Goal: Information Seeking & Learning: Find contact information

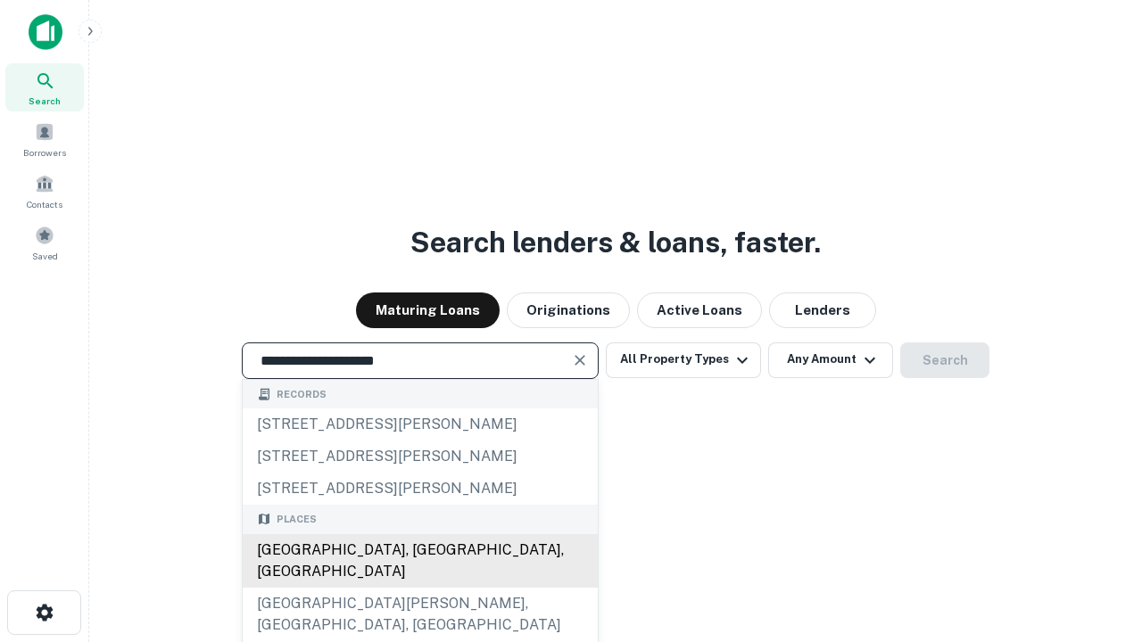
click at [419, 588] on div "Santa Monica, CA, USA" at bounding box center [420, 561] width 355 height 54
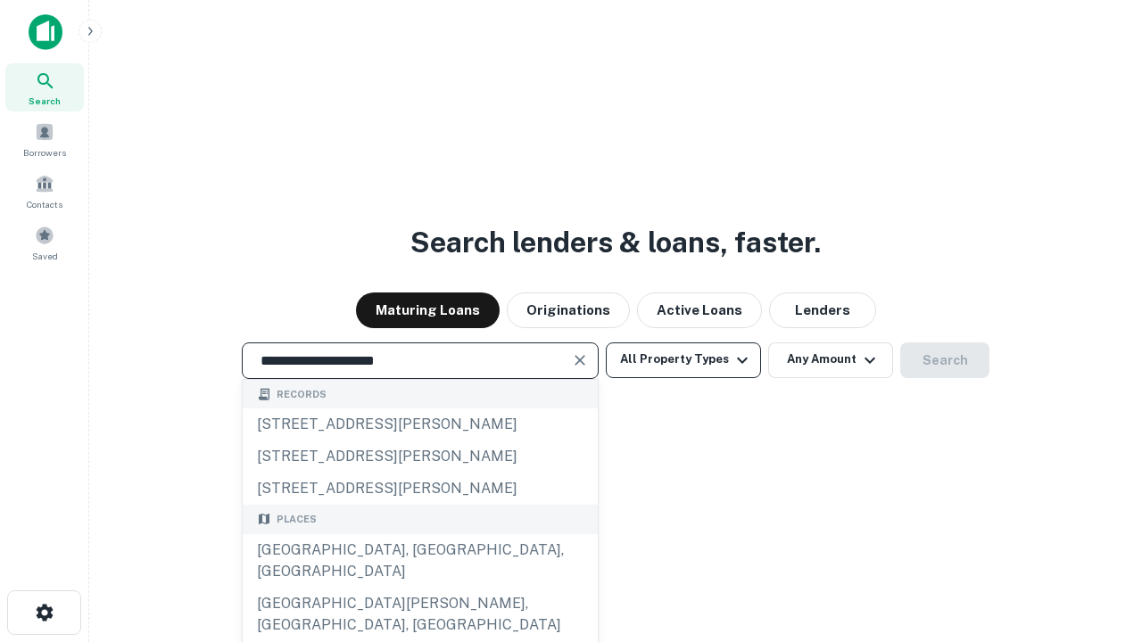
type input "**********"
click at [683, 360] on button "All Property Types" at bounding box center [683, 361] width 155 height 36
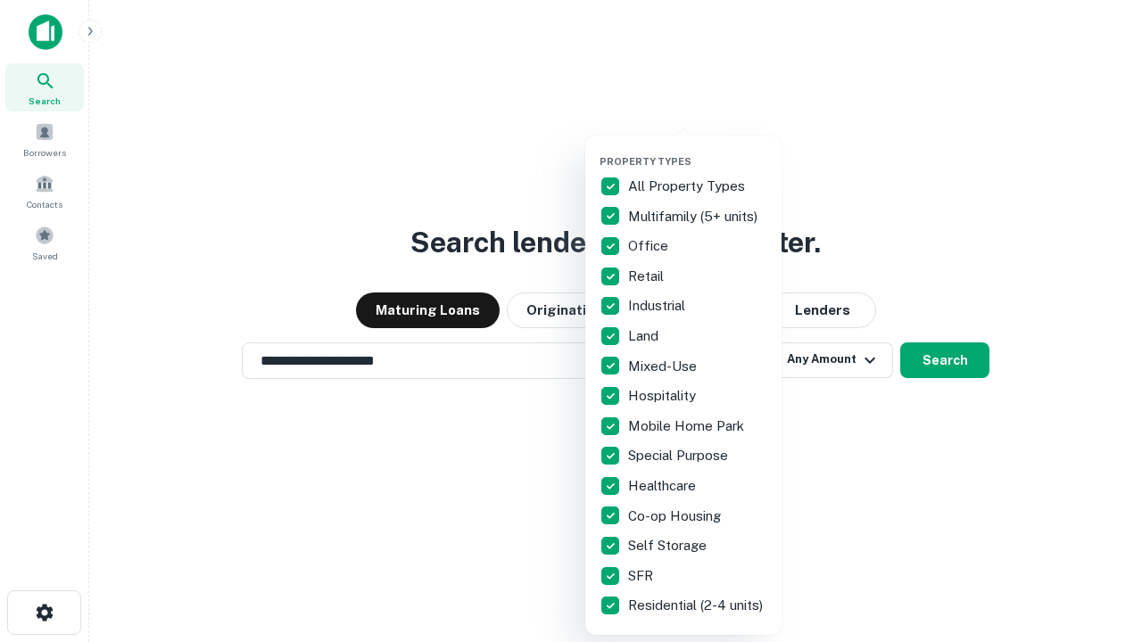
click at [698, 150] on button "button" at bounding box center [698, 150] width 196 height 1
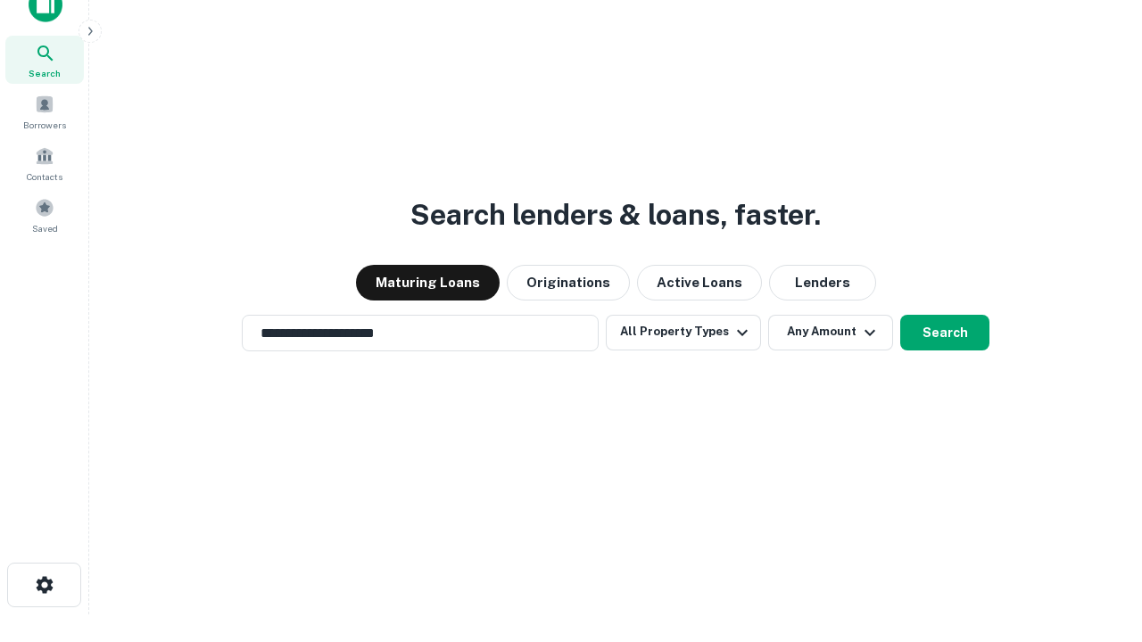
scroll to position [11, 215]
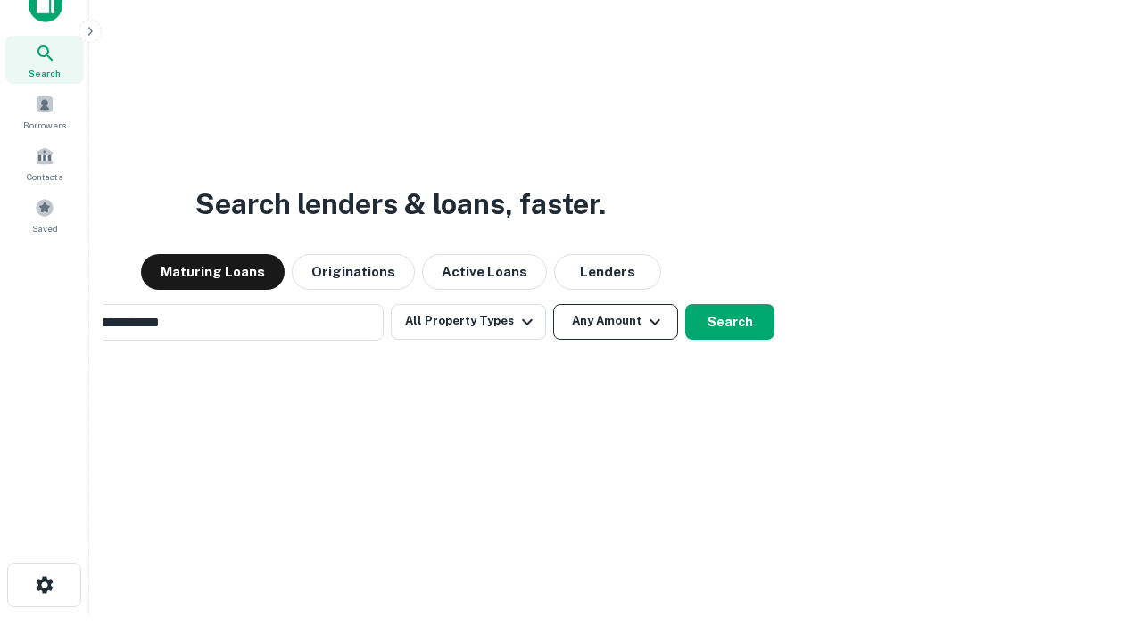
click at [553, 304] on button "Any Amount" at bounding box center [615, 322] width 125 height 36
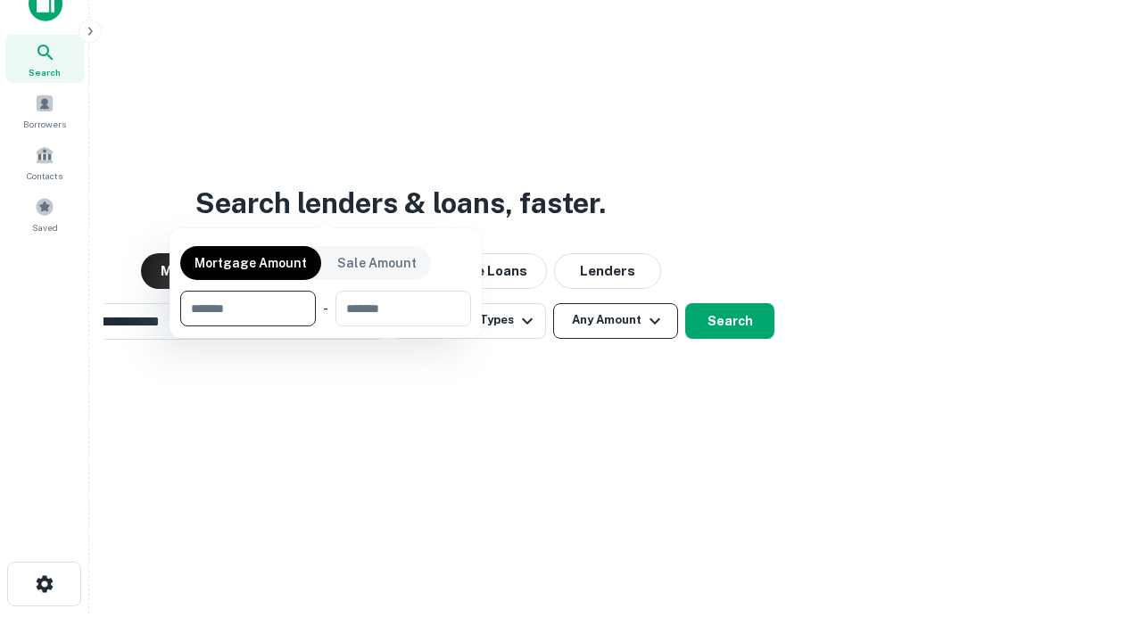
scroll to position [128, 505]
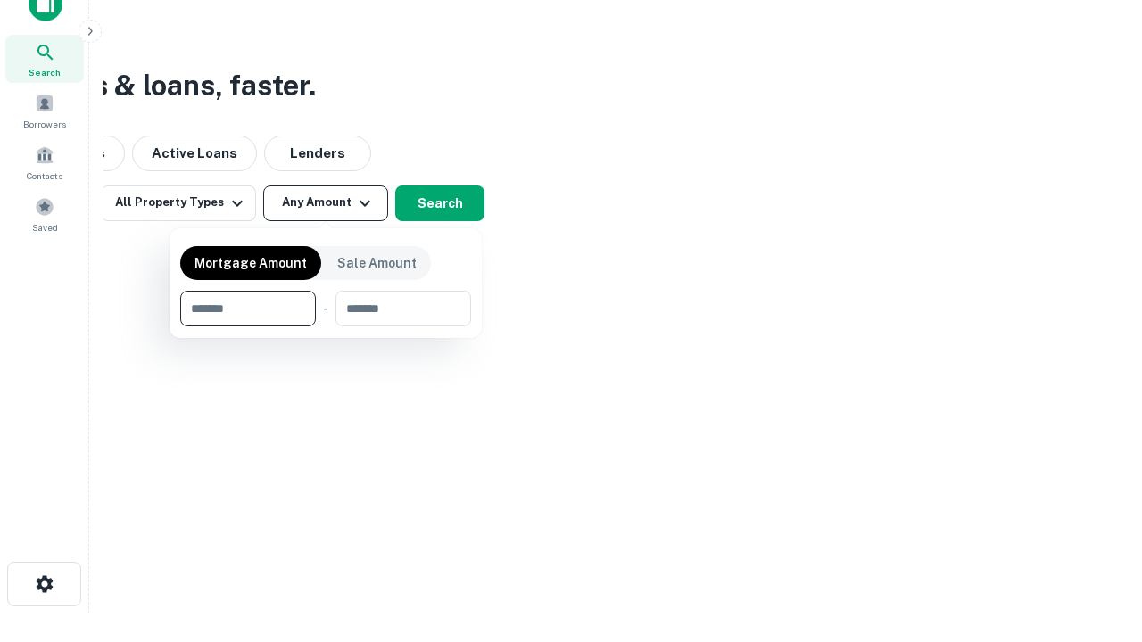
type input "*******"
click at [326, 327] on button "button" at bounding box center [325, 327] width 291 height 1
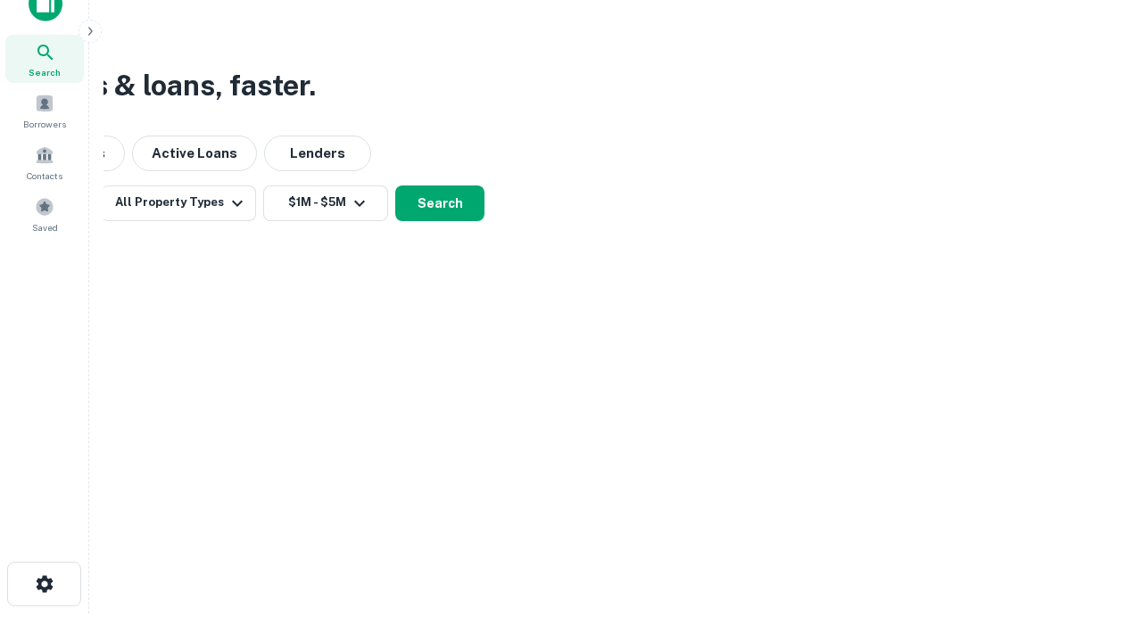
scroll to position [0, 0]
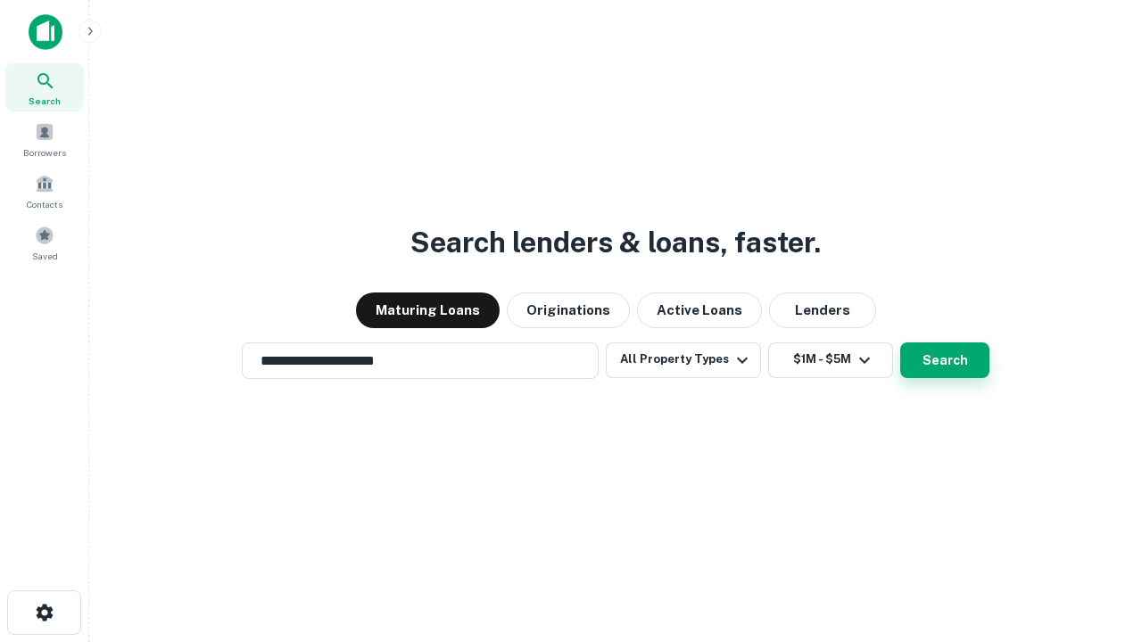
click at [900, 343] on button "Search" at bounding box center [944, 361] width 89 height 36
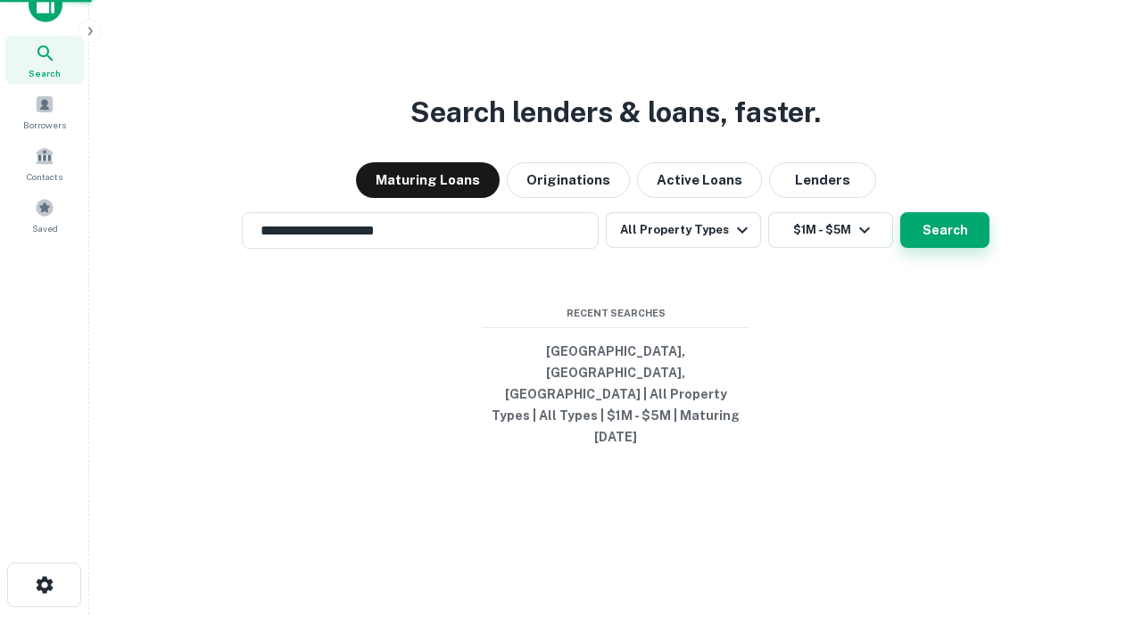
scroll to position [0, 329]
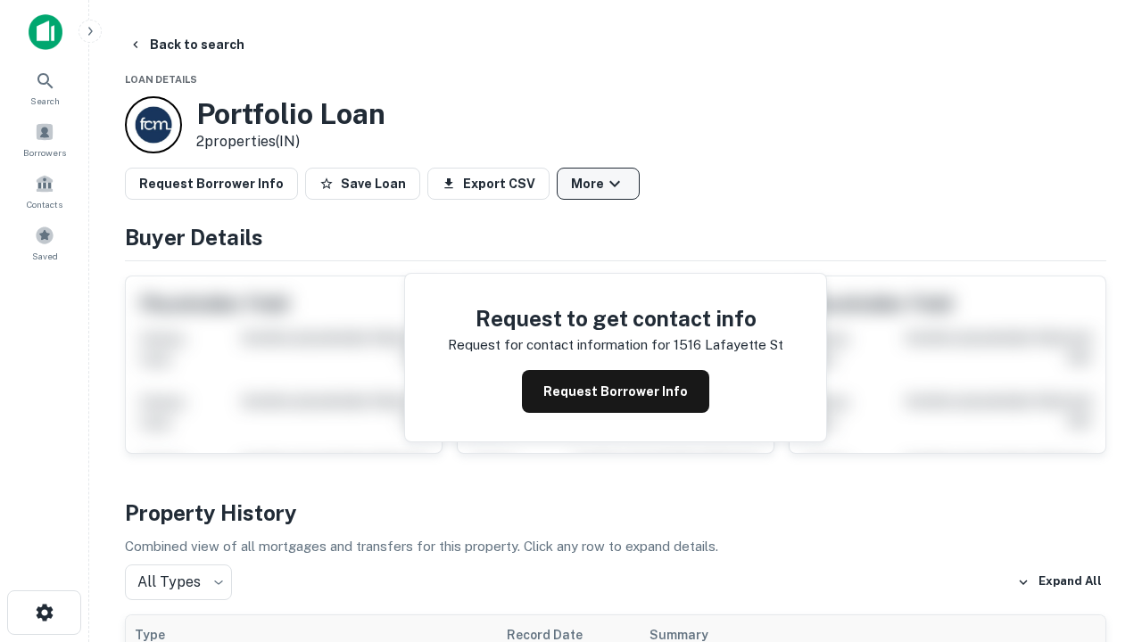
click at [598, 184] on button "More" at bounding box center [598, 184] width 83 height 32
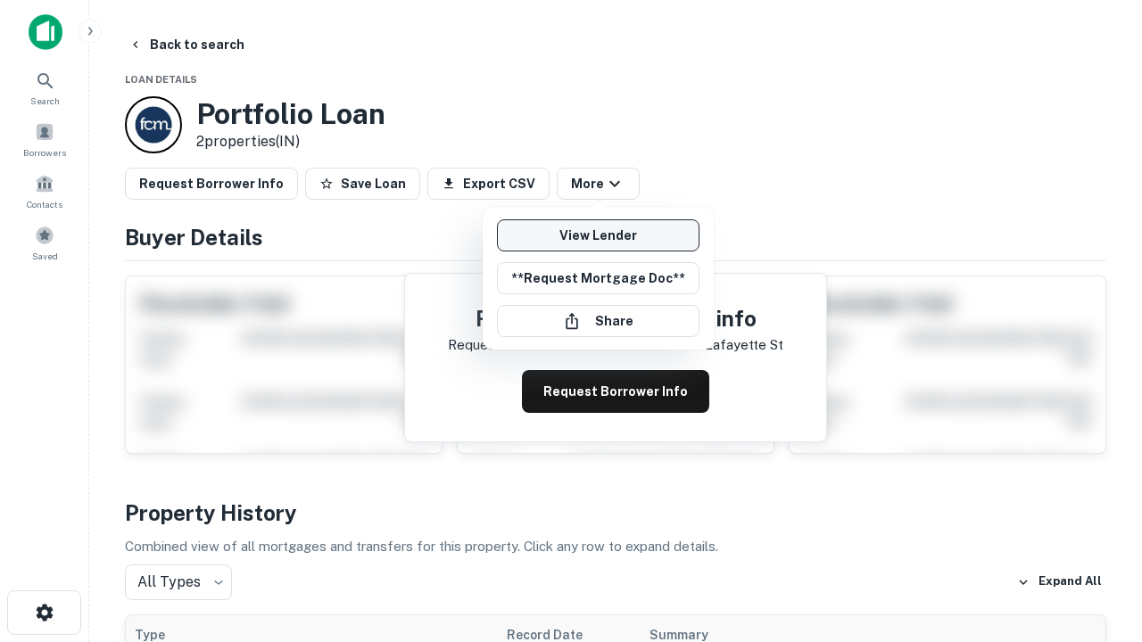
click at [598, 236] on link "View Lender" at bounding box center [598, 235] width 203 height 32
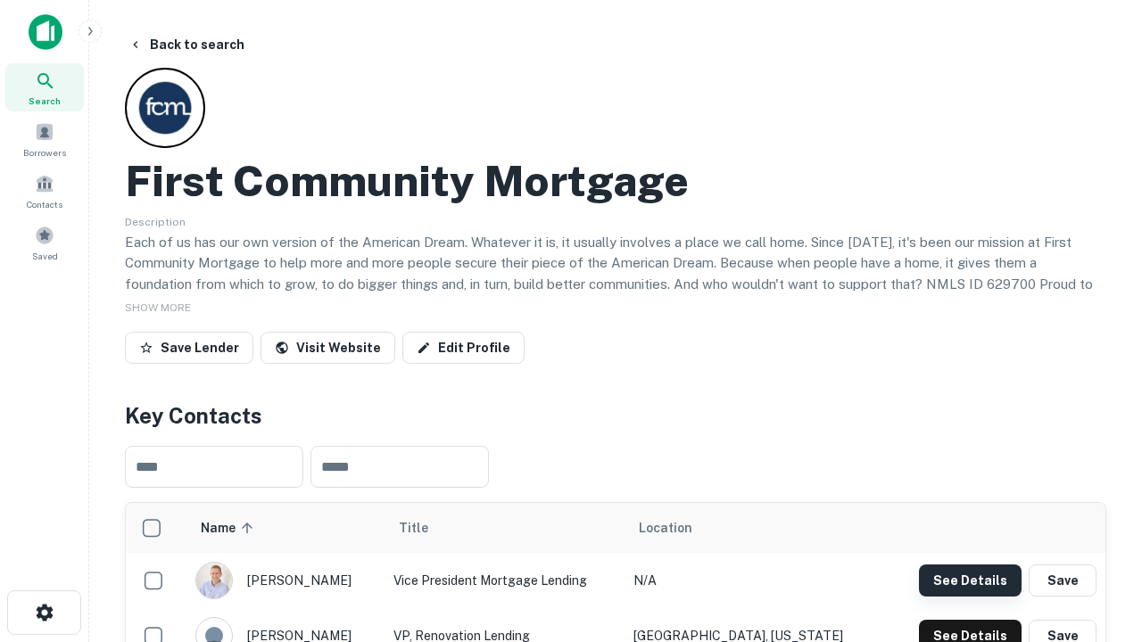
click at [970, 580] on button "See Details" at bounding box center [970, 581] width 103 height 32
click at [44, 613] on icon "button" at bounding box center [44, 612] width 21 height 21
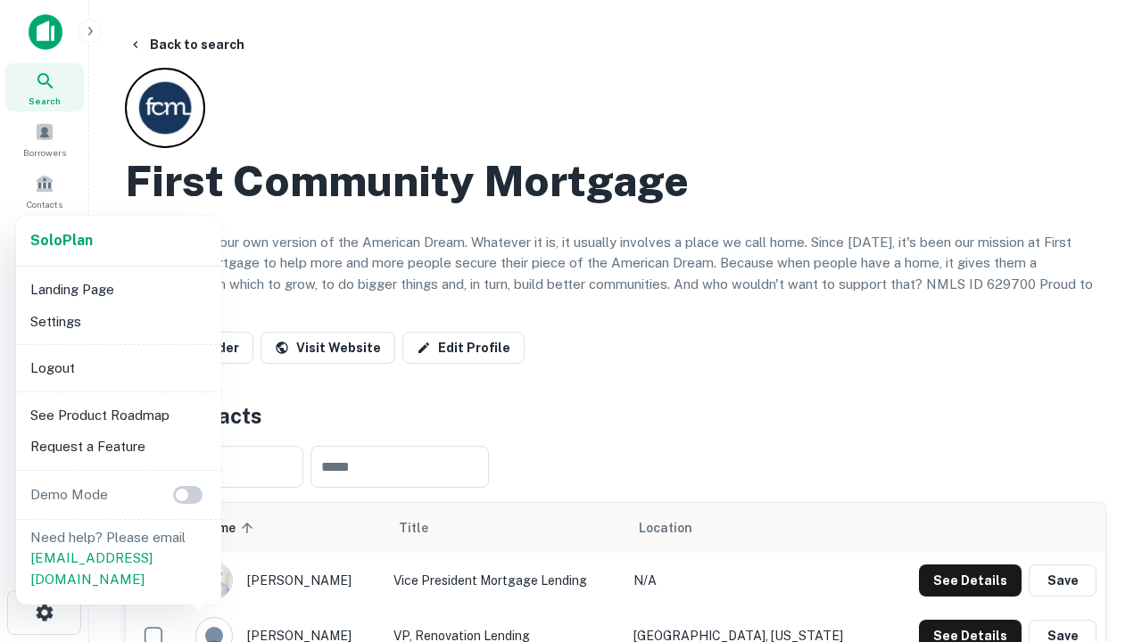
click at [118, 368] on li "Logout" at bounding box center [118, 368] width 191 height 32
